Goal: Transaction & Acquisition: Obtain resource

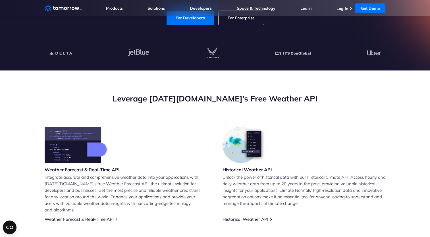
scroll to position [85, 0]
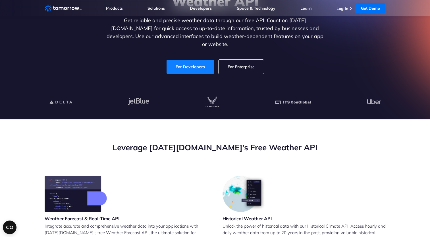
click at [184, 61] on link "For Developers" at bounding box center [189, 67] width 47 height 14
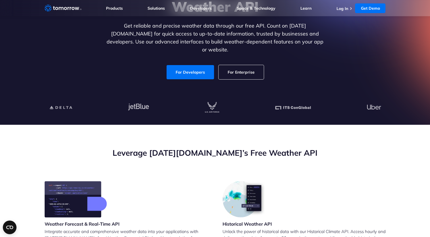
scroll to position [0, 0]
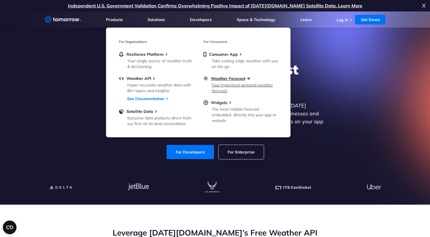
click at [225, 79] on span "Weather Forecast" at bounding box center [228, 78] width 34 height 5
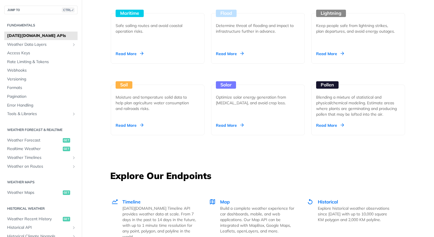
scroll to position [625, 0]
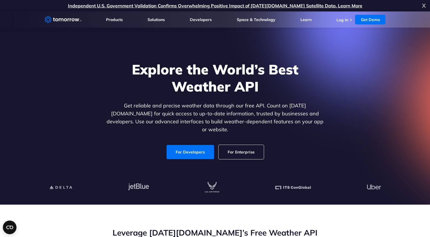
click at [245, 151] on link "For Enterprise" at bounding box center [240, 152] width 45 height 14
click at [179, 145] on link "For Developers" at bounding box center [189, 152] width 47 height 14
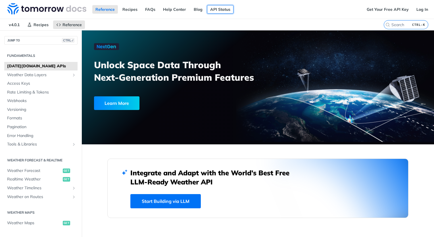
click at [224, 10] on link "API Status" at bounding box center [220, 9] width 26 height 9
click at [378, 9] on link "Get Your Free API Key" at bounding box center [388, 9] width 48 height 9
